Goal: Task Accomplishment & Management: Manage account settings

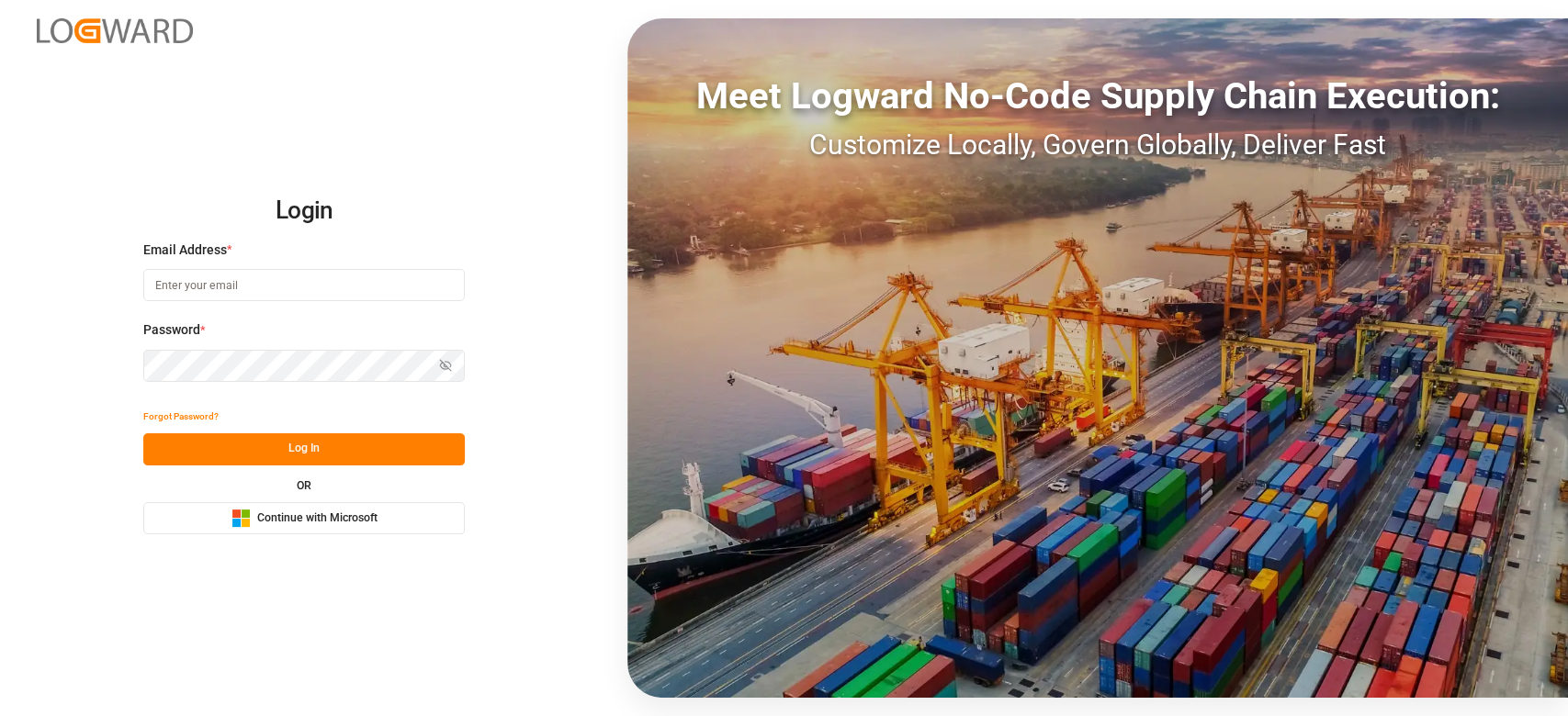
click at [348, 497] on div "OR Microsoft Logo Continue with Microsoft" at bounding box center [303, 507] width 321 height 55
click at [337, 534] on button "Microsoft Logo Continue with Microsoft" at bounding box center [303, 518] width 321 height 32
